Goal: Download file/media

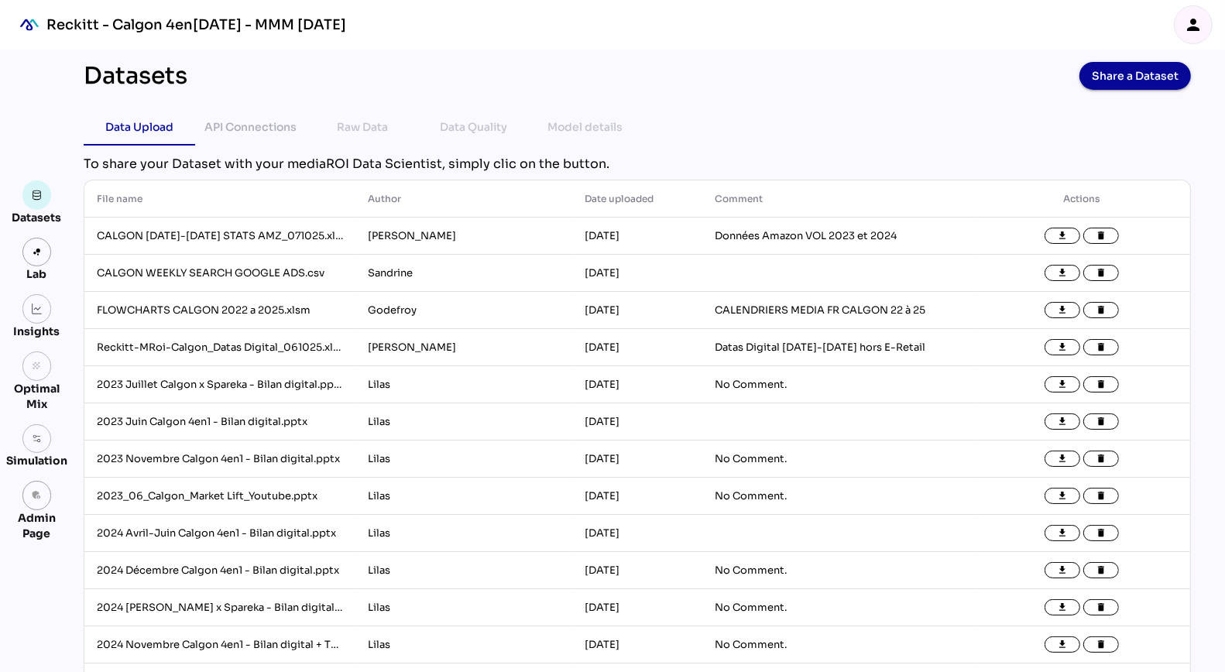
click at [1198, 15] on icon "person" at bounding box center [1192, 24] width 19 height 19
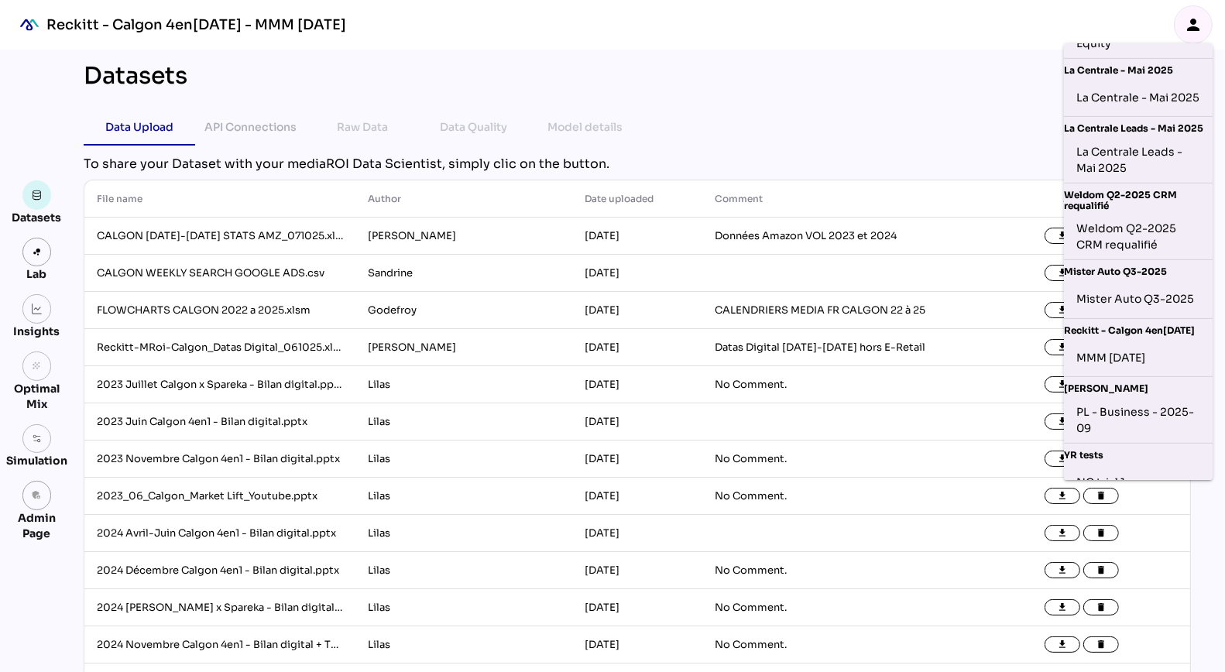
scroll to position [423, 0]
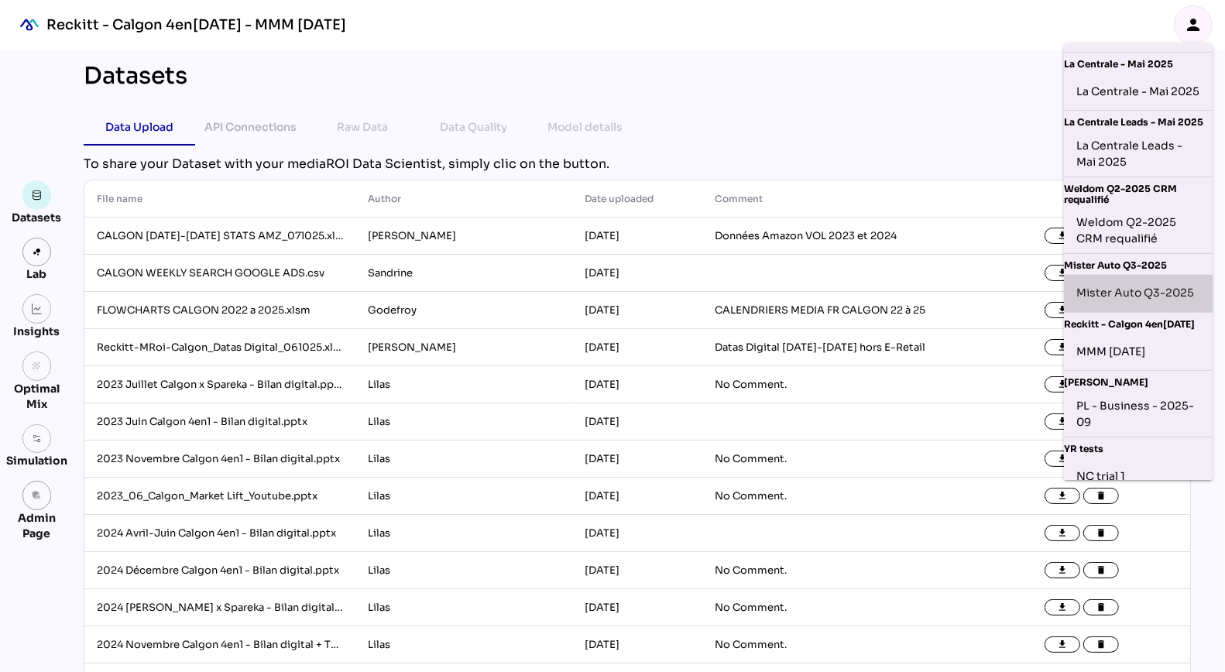
click at [1136, 306] on div "Mister Auto Q3-2025" at bounding box center [1138, 293] width 124 height 25
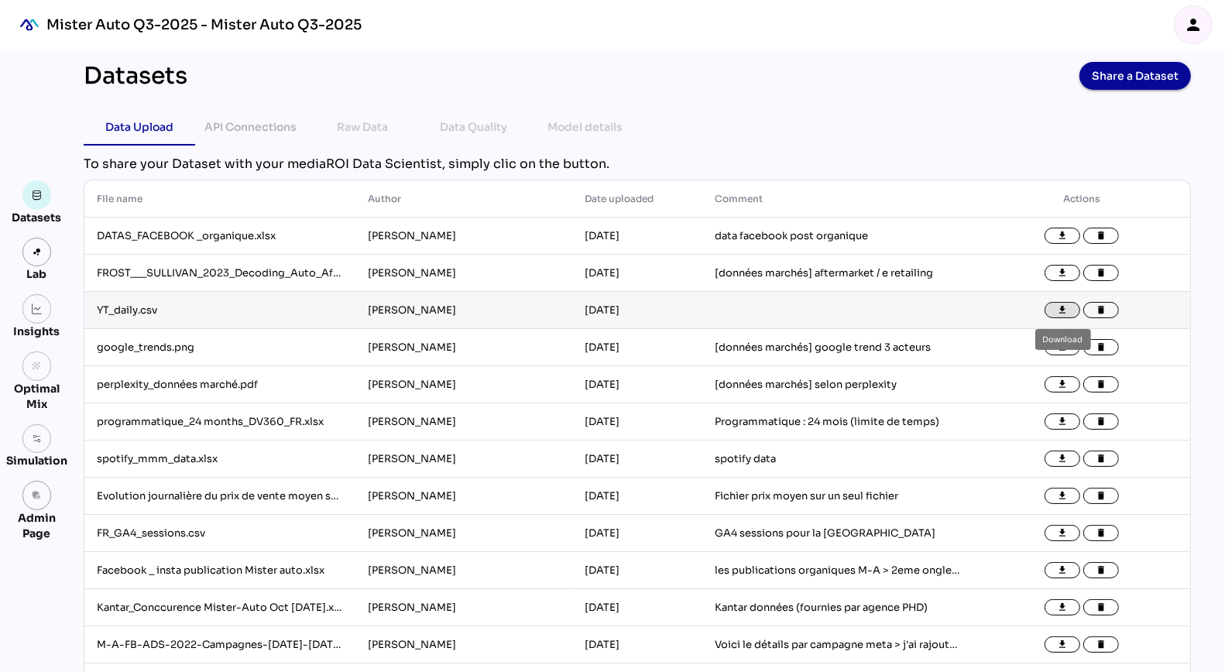
click at [1058, 311] on icon "file_download" at bounding box center [1062, 310] width 11 height 11
click at [1064, 269] on icon "file_download" at bounding box center [1062, 273] width 11 height 11
click at [1064, 235] on icon "file_download" at bounding box center [1062, 236] width 11 height 11
